Goal: Transaction & Acquisition: Purchase product/service

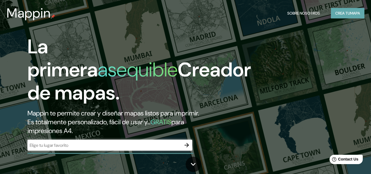
drag, startPoint x: 354, startPoint y: 14, endPoint x: 252, endPoint y: 31, distance: 102.9
click at [354, 14] on font "mapa" at bounding box center [355, 13] width 10 height 5
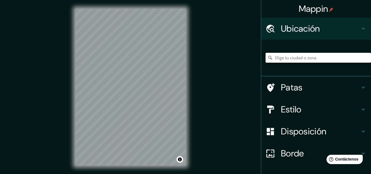
click at [317, 58] on input "Elige tu ciudad o zona" at bounding box center [317, 58] width 105 height 10
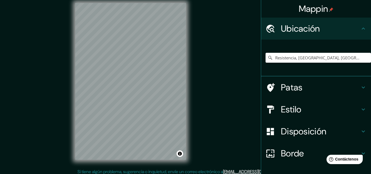
scroll to position [9, 0]
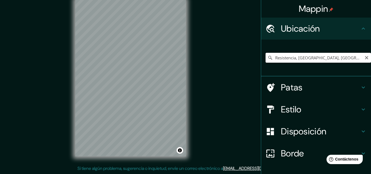
click at [299, 55] on input "Resistencia, [GEOGRAPHIC_DATA], [GEOGRAPHIC_DATA]" at bounding box center [317, 58] width 105 height 10
click at [350, 57] on input "Resistencia, [GEOGRAPHIC_DATA], [GEOGRAPHIC_DATA]" at bounding box center [317, 58] width 105 height 10
click at [354, 57] on input "Resistencia, [GEOGRAPHIC_DATA], [GEOGRAPHIC_DATA]" at bounding box center [317, 58] width 105 height 10
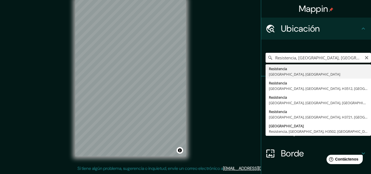
paste input "Av. Italia 2100-2150"
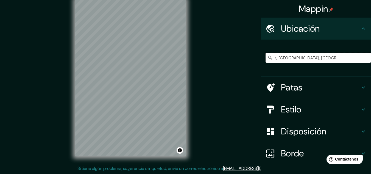
scroll to position [0, 0]
click at [345, 56] on input "Resistencia, [GEOGRAPHIC_DATA], [GEOGRAPHIC_DATA]" at bounding box center [317, 58] width 105 height 10
click at [351, 56] on input "Resistencia, [GEOGRAPHIC_DATA], [GEOGRAPHIC_DATA]" at bounding box center [317, 58] width 105 height 10
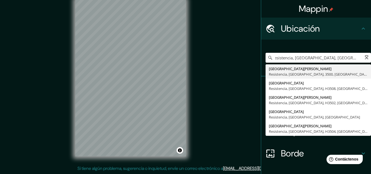
scroll to position [0, 6]
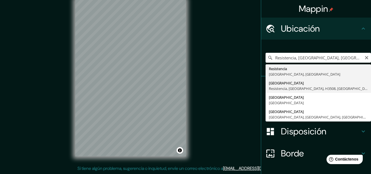
type input "[GEOGRAPHIC_DATA], [GEOGRAPHIC_DATA], [GEOGRAPHIC_DATA], [GEOGRAPHIC_DATA]"
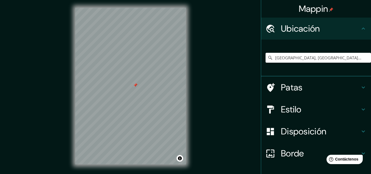
scroll to position [9, 0]
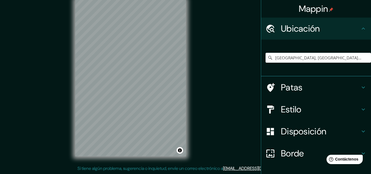
click at [190, 50] on div "© Mapbox © OpenStreetMap Improve this map" at bounding box center [130, 78] width 128 height 174
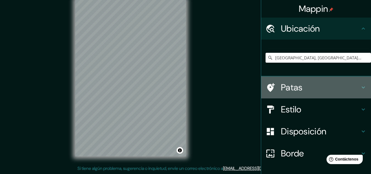
click at [321, 87] on h4 "Patas" at bounding box center [320, 87] width 79 height 11
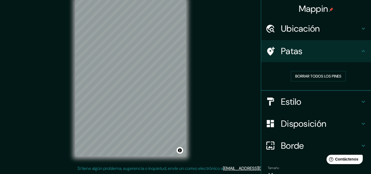
click at [335, 101] on h4 "Estilo" at bounding box center [320, 101] width 79 height 11
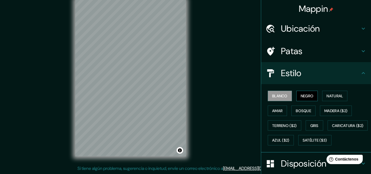
click at [301, 95] on font "Negro" at bounding box center [306, 95] width 13 height 5
click at [332, 97] on font "Natural" at bounding box center [334, 95] width 16 height 5
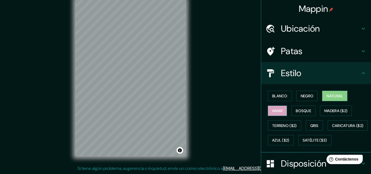
click at [275, 111] on font "Amar" at bounding box center [277, 110] width 10 height 5
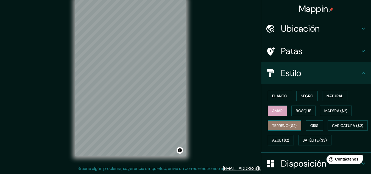
click at [280, 125] on font "Terreno ($2)" at bounding box center [284, 125] width 25 height 5
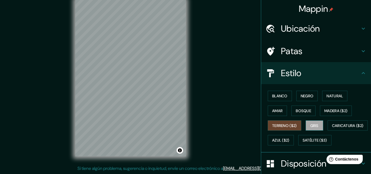
click at [310, 125] on font "Gris" at bounding box center [314, 125] width 8 height 5
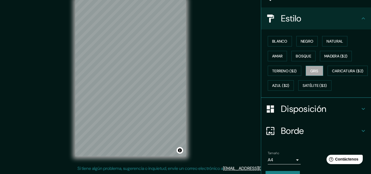
scroll to position [55, 0]
click at [289, 83] on font "Azul ($2)" at bounding box center [280, 85] width 17 height 5
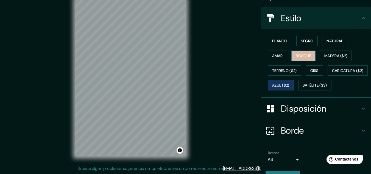
click at [301, 53] on font "Bosque" at bounding box center [302, 55] width 15 height 5
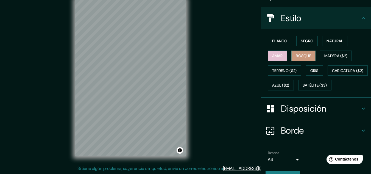
click at [277, 53] on font "Amar" at bounding box center [277, 55] width 10 height 5
click at [306, 42] on font "Negro" at bounding box center [306, 40] width 13 height 5
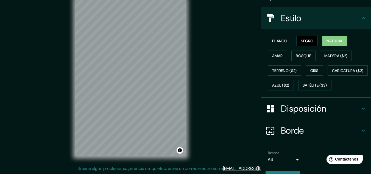
click at [330, 40] on font "Natural" at bounding box center [334, 40] width 16 height 5
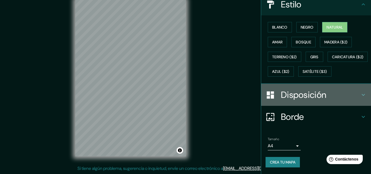
click at [316, 96] on font "Disposición" at bounding box center [303, 95] width 45 height 12
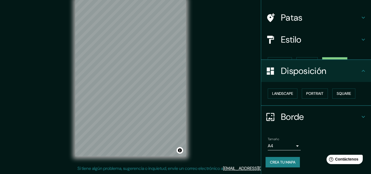
scroll to position [24, 0]
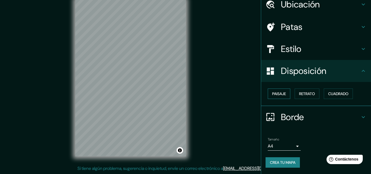
click at [279, 95] on font "Paisaje" at bounding box center [279, 93] width 14 height 5
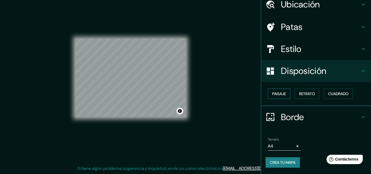
click at [279, 95] on font "Paisaje" at bounding box center [279, 93] width 14 height 5
click at [294, 94] on button "Retrato" at bounding box center [306, 93] width 25 height 10
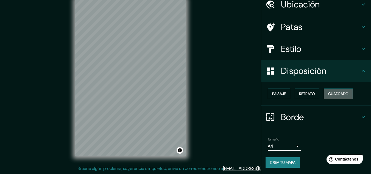
click at [323, 93] on button "Cuadrado" at bounding box center [337, 93] width 29 height 10
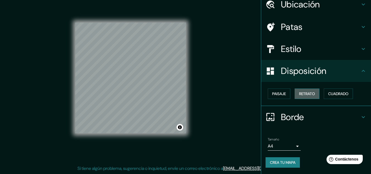
click at [309, 92] on font "Retrato" at bounding box center [307, 93] width 16 height 5
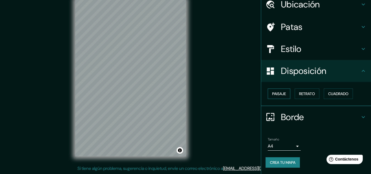
click at [278, 94] on font "Paisaje" at bounding box center [279, 93] width 14 height 5
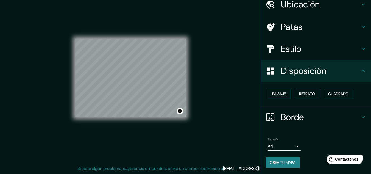
click at [276, 94] on font "Paisaje" at bounding box center [279, 93] width 14 height 5
click at [299, 92] on font "Retrato" at bounding box center [307, 93] width 16 height 5
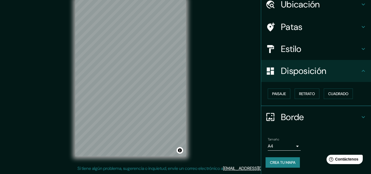
click at [331, 76] on div "Disposición" at bounding box center [316, 71] width 110 height 22
click at [311, 114] on h4 "Borde" at bounding box center [320, 116] width 79 height 11
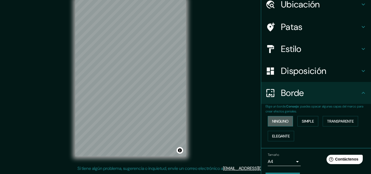
click at [287, 120] on button "Ninguno" at bounding box center [279, 121] width 25 height 10
click at [302, 120] on font "Simple" at bounding box center [307, 120] width 12 height 5
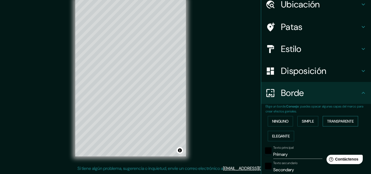
click at [327, 119] on font "Transparente" at bounding box center [340, 120] width 27 height 5
click at [283, 137] on font "Elegante" at bounding box center [281, 135] width 18 height 5
click at [284, 120] on font "Ninguno" at bounding box center [280, 120] width 16 height 5
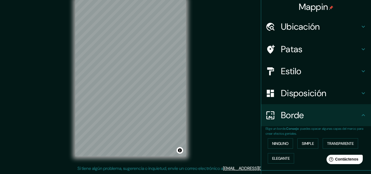
scroll to position [0, 0]
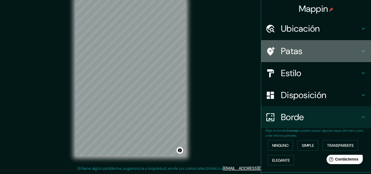
click at [340, 56] on h4 "Patas" at bounding box center [320, 51] width 79 height 11
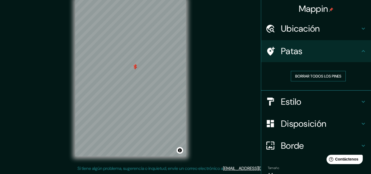
click at [297, 72] on button "Borrar todos los pines" at bounding box center [317, 76] width 55 height 10
click at [325, 27] on h4 "Ubicación" at bounding box center [320, 28] width 79 height 11
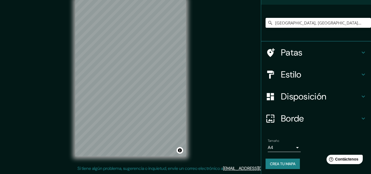
scroll to position [36, 0]
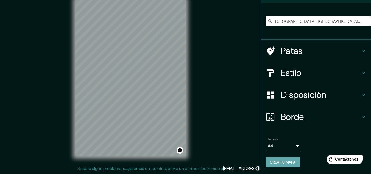
click at [286, 162] on font "Crea tu mapa" at bounding box center [283, 161] width 26 height 5
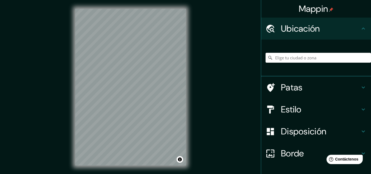
click at [188, 92] on div "© Mapbox © OpenStreetMap Mejora este mapa" at bounding box center [130, 87] width 128 height 174
click at [321, 109] on h4 "Estilo" at bounding box center [320, 109] width 79 height 11
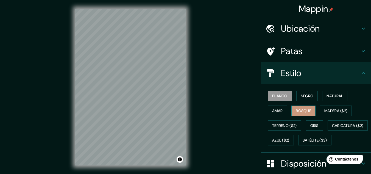
click at [301, 110] on font "Bosque" at bounding box center [302, 110] width 15 height 5
click at [277, 109] on font "Amar" at bounding box center [277, 110] width 10 height 5
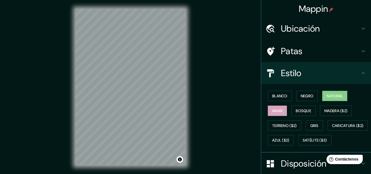
click at [326, 97] on font "Natural" at bounding box center [334, 95] width 16 height 5
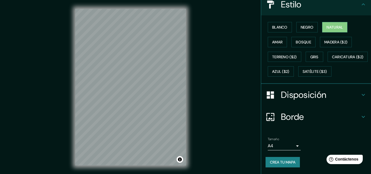
scroll to position [83, 0]
click at [180, 158] on button "Activar o desactivar atribución" at bounding box center [179, 159] width 7 height 7
click at [335, 25] on font "Natural" at bounding box center [334, 27] width 16 height 5
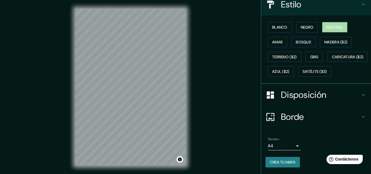
click at [335, 25] on font "Natural" at bounding box center [334, 27] width 16 height 5
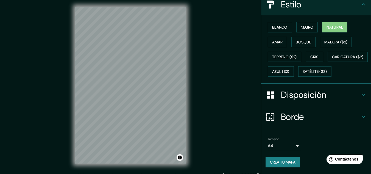
scroll to position [0, 0]
